Goal: Task Accomplishment & Management: Use online tool/utility

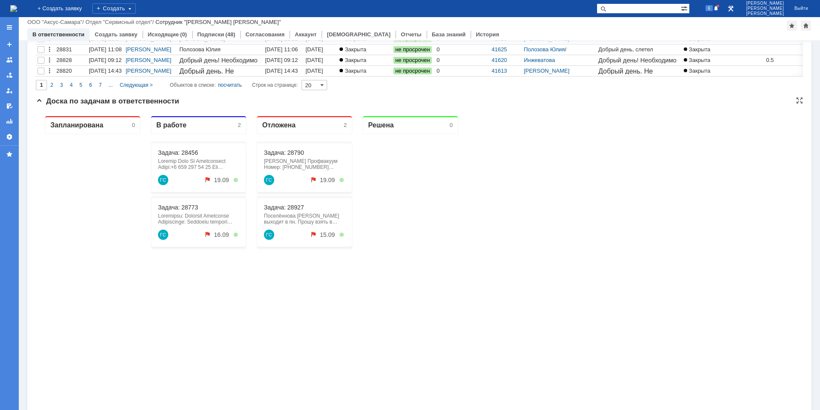
click at [191, 211] on div "Задача: 28773 ГС 16.09" at bounding box center [199, 222] width 96 height 50
click at [190, 209] on link "Задача: 28773" at bounding box center [178, 207] width 40 height 7
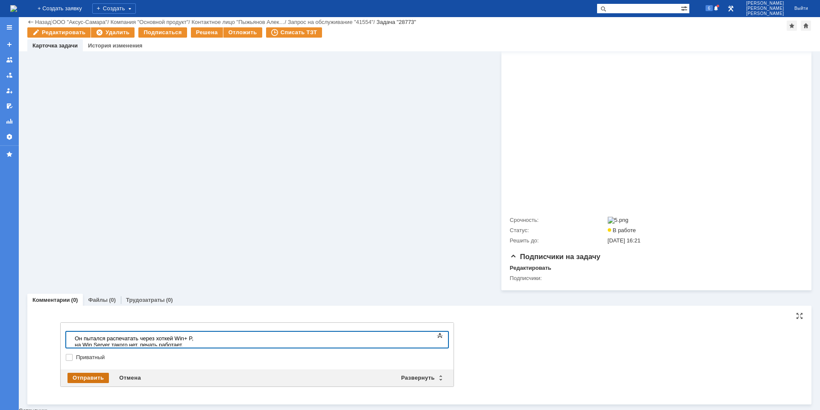
click at [91, 381] on div "Отправить" at bounding box center [87, 377] width 41 height 10
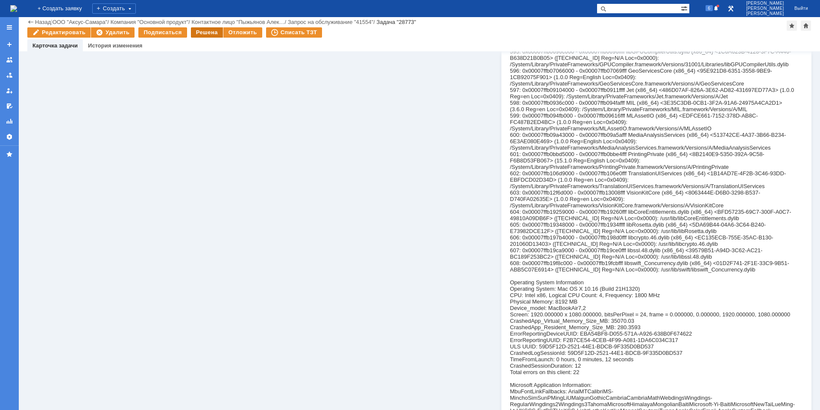
scroll to position [15074, 0]
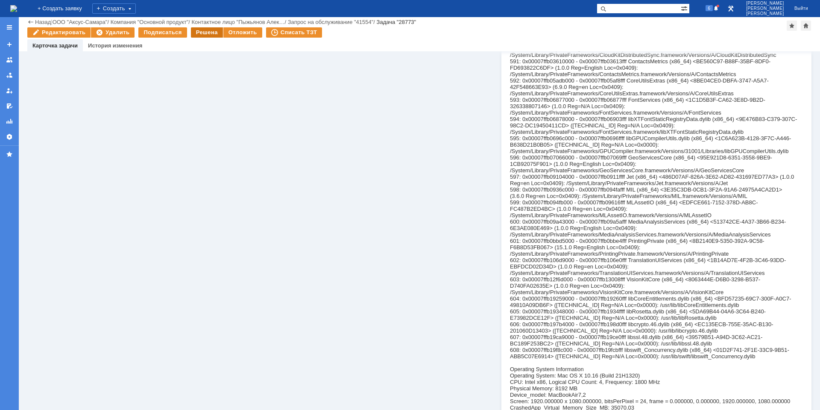
click at [202, 35] on div "Решена" at bounding box center [207, 32] width 32 height 10
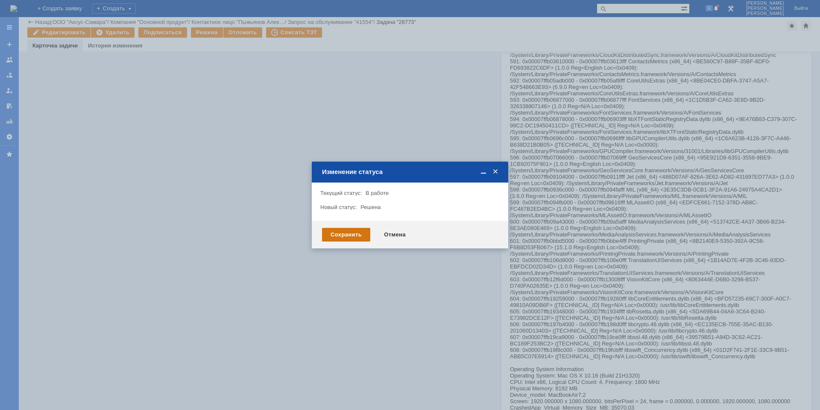
click at [343, 234] on div "Сохранить" at bounding box center [346, 235] width 48 height 14
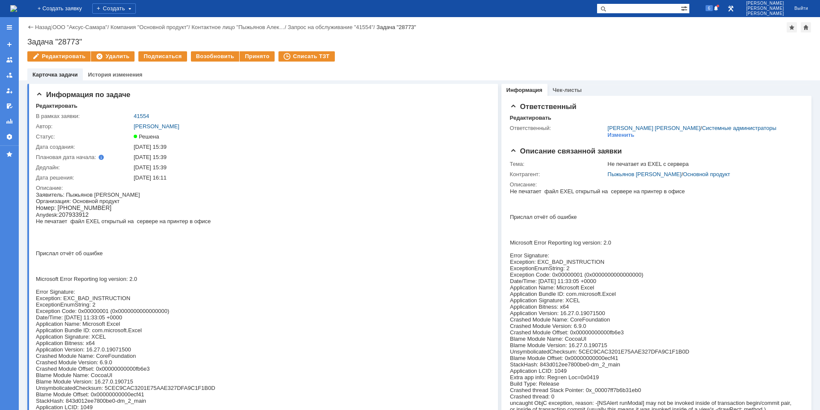
scroll to position [0, 0]
click at [17, 12] on img at bounding box center [13, 8] width 7 height 7
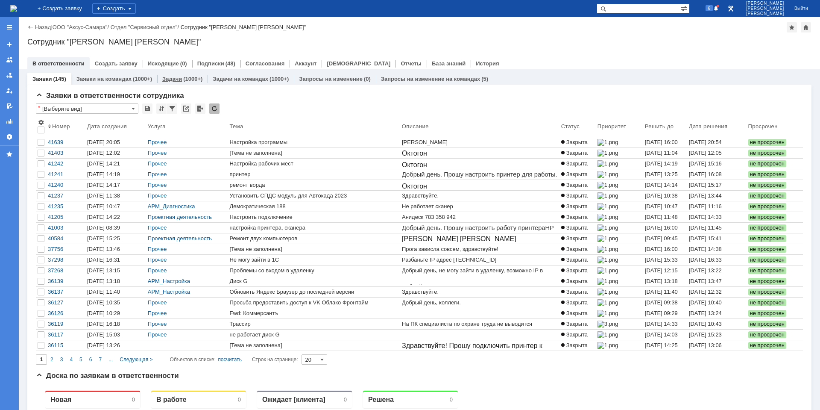
click at [167, 78] on link "Задачи" at bounding box center [172, 79] width 20 height 6
